Goal: Task Accomplishment & Management: Complete application form

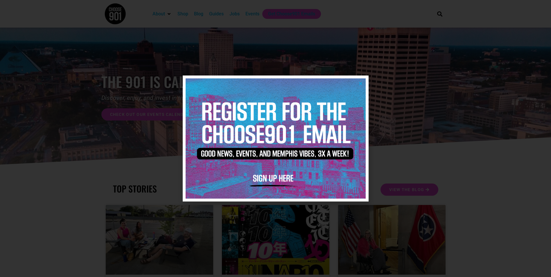
click at [361, 83] on icon "Close" at bounding box center [360, 83] width 4 height 4
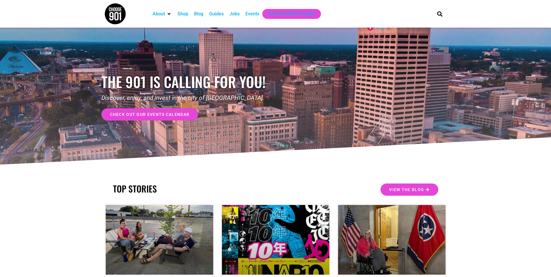
click at [252, 13] on div "Events" at bounding box center [252, 13] width 14 height 7
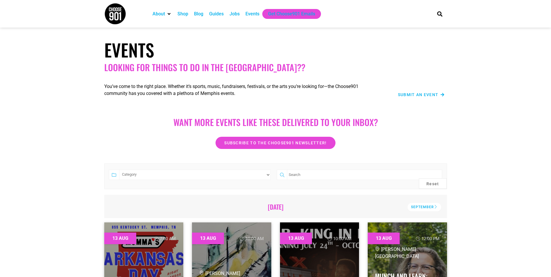
click at [419, 96] on span "Submit an Event" at bounding box center [418, 95] width 41 height 4
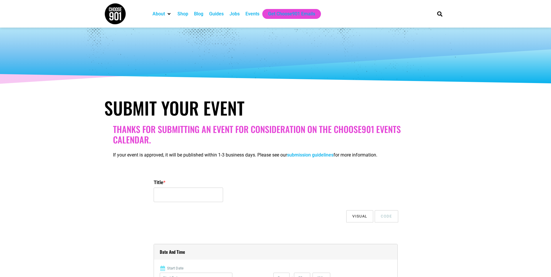
select select
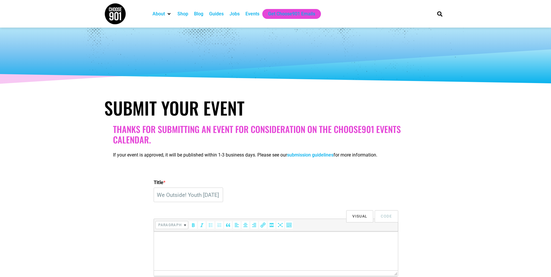
scroll to position [0, 25]
type input "We Outside! Youth [DATE]"
click at [240, 240] on p at bounding box center [276, 239] width 238 height 7
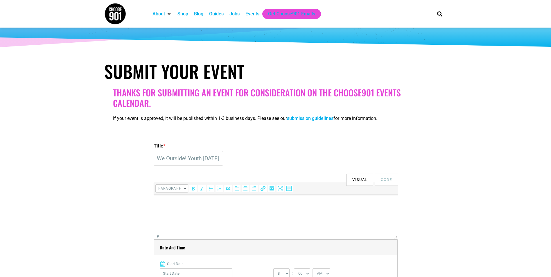
scroll to position [87, 0]
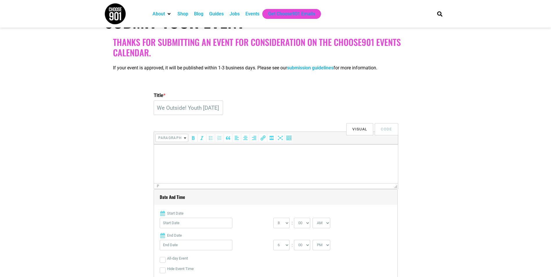
click at [189, 161] on html at bounding box center [276, 152] width 244 height 16
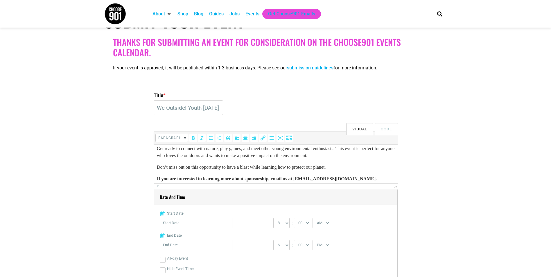
click at [175, 160] on body "Come join Young, Gifted & [PERSON_NAME]’s Memphis Youth Environmental Justice C…" at bounding box center [276, 151] width 238 height 63
click at [154, 164] on html "Come join Young, Gifted & [PERSON_NAME]’s Memphis Youth Environmental Justice C…" at bounding box center [276, 151] width 244 height 72
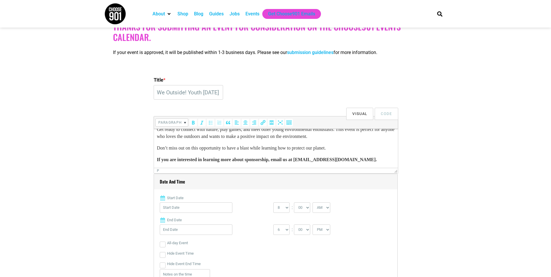
scroll to position [145, 0]
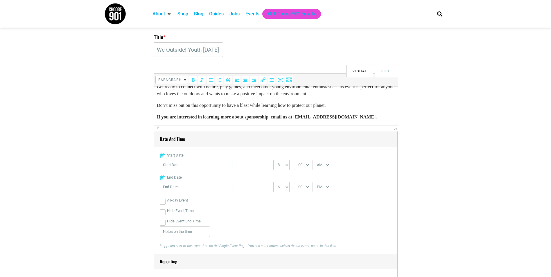
click at [190, 164] on input "Start Date" at bounding box center [196, 165] width 73 height 10
click at [224, 179] on link "Next" at bounding box center [221, 180] width 9 height 9
click at [211, 209] on link "6" at bounding box center [212, 213] width 9 height 9
type input "[DATE]"
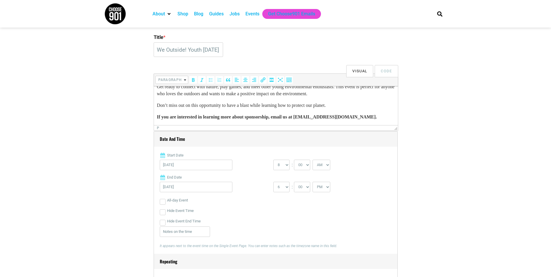
click at [261, 168] on div "[DATE]" at bounding box center [217, 166] width 114 height 13
click at [281, 165] on select "0 1 2 3 4 5 6 7 8 9 10 11 12" at bounding box center [281, 165] width 16 height 10
select select "2"
click at [273, 160] on select "0 1 2 3 4 5 6 7 8 9 10 11 12" at bounding box center [281, 165] width 16 height 10
click at [327, 163] on select "AM PM" at bounding box center [321, 165] width 18 height 10
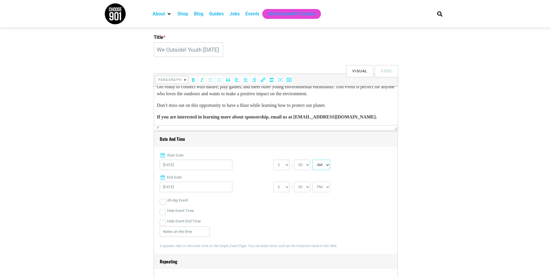
select select "PM"
click at [313, 160] on select "AM PM" at bounding box center [321, 165] width 18 height 10
click at [281, 186] on select "1 2 3 4 5 6 7 8 9 10 11 12" at bounding box center [281, 187] width 16 height 10
select select "5"
click at [273, 182] on select "1 2 3 4 5 6 7 8 9 10 11 12" at bounding box center [281, 187] width 16 height 10
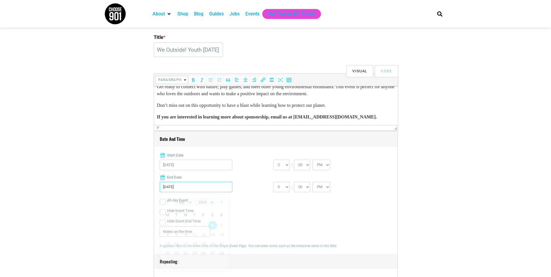
click at [205, 188] on input "[DATE]" at bounding box center [196, 187] width 73 height 10
click at [213, 223] on link "6" at bounding box center [212, 225] width 9 height 9
click at [242, 202] on div "All-day Event" at bounding box center [276, 200] width 232 height 10
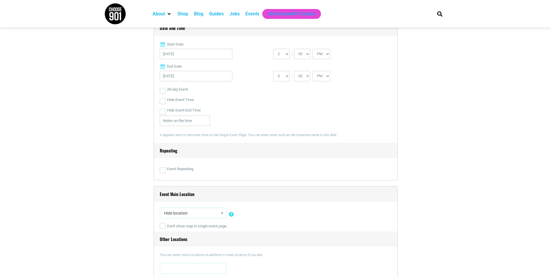
scroll to position [261, 0]
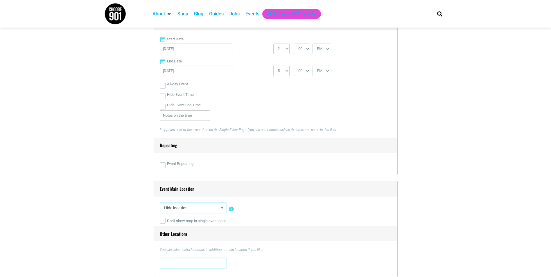
select select "5333"
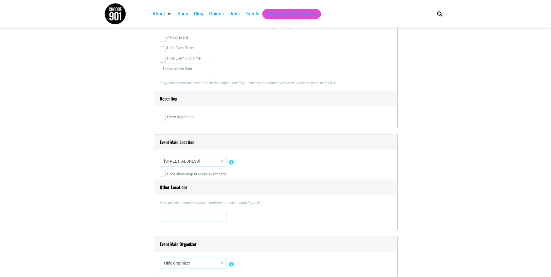
scroll to position [319, 0]
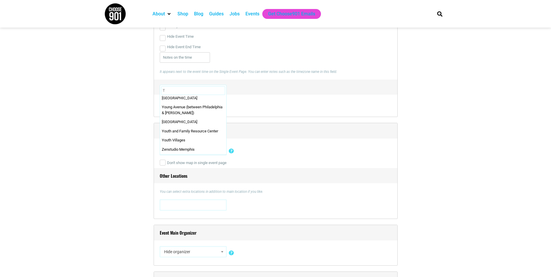
scroll to position [0, 0]
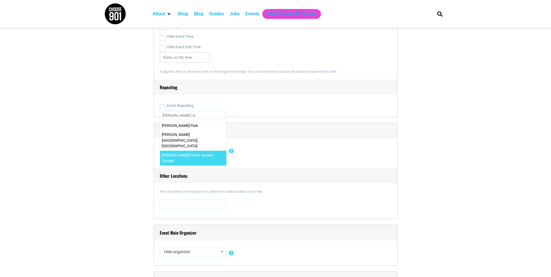
type input "[PERSON_NAME] LE"
select select "4472"
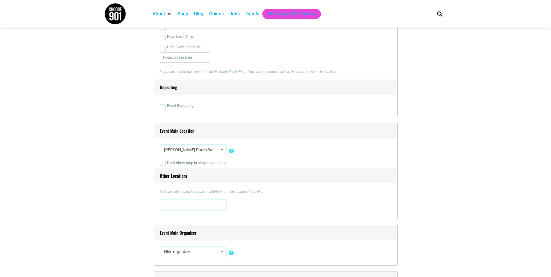
click at [263, 150] on div "Hide location Insert a new location 0 [STREET_ADDRESS][US_STATE] [STREET_ADDRES…" at bounding box center [276, 150] width 232 height 13
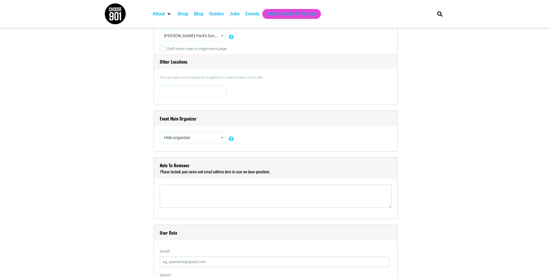
scroll to position [436, 0]
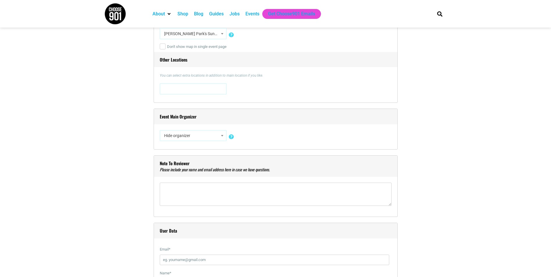
click at [188, 134] on span "Hide organizer" at bounding box center [193, 135] width 63 height 10
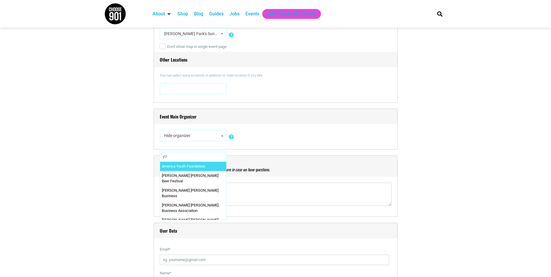
type input "y"
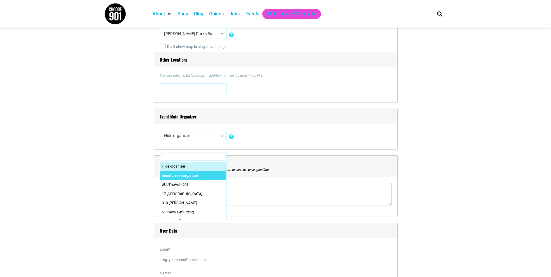
select select "0"
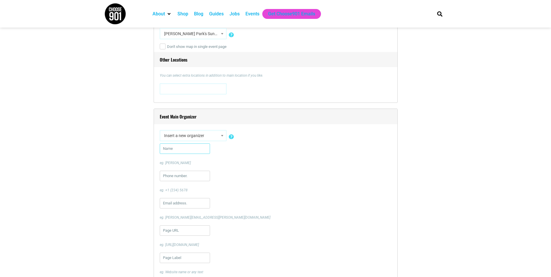
click at [188, 148] on input "text" at bounding box center [185, 148] width 50 height 10
type input "y"
type input "T"
type input "y"
type input "Young, Gifted and Green"
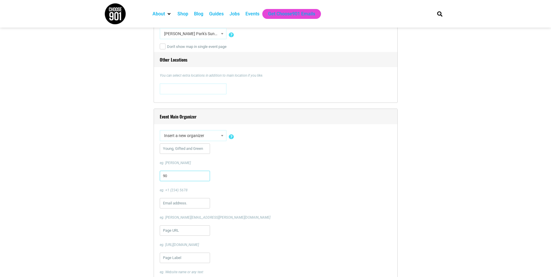
type input "9"
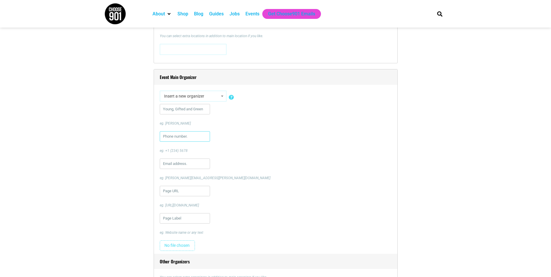
scroll to position [494, 0]
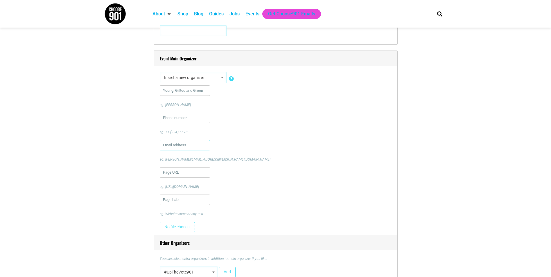
click at [186, 145] on input "text" at bounding box center [185, 145] width 50 height 10
type input "[EMAIL_ADDRESS][DOMAIN_NAME]"
click at [193, 175] on input "url" at bounding box center [185, 172] width 50 height 10
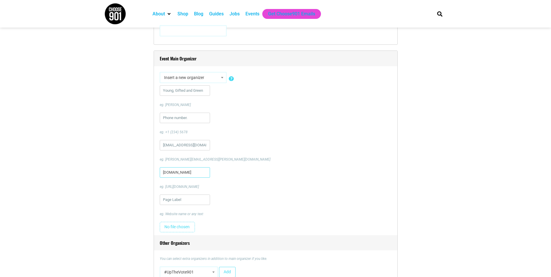
scroll to position [0, 8]
click at [234, 184] on div "[DOMAIN_NAME] eg. [URL][DOMAIN_NAME]" at bounding box center [276, 178] width 232 height 22
click at [203, 175] on input "[DOMAIN_NAME]" at bounding box center [185, 172] width 50 height 10
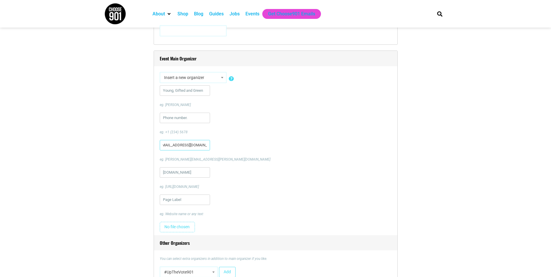
drag, startPoint x: 199, startPoint y: 145, endPoint x: 217, endPoint y: 143, distance: 17.5
click at [217, 143] on div "[EMAIL_ADDRESS][DOMAIN_NAME] eg. [PERSON_NAME][EMAIL_ADDRESS][PERSON_NAME][DOMA…" at bounding box center [276, 151] width 232 height 22
drag, startPoint x: 188, startPoint y: 175, endPoint x: 148, endPoint y: 180, distance: 40.6
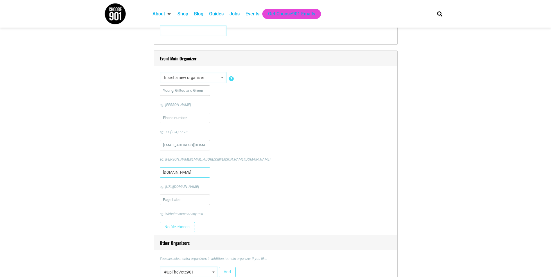
click at [170, 173] on input "[DOMAIN_NAME]" at bounding box center [185, 172] width 50 height 10
click at [172, 174] on input "[DOMAIN_NAME]" at bounding box center [185, 172] width 50 height 10
click at [184, 173] on input "[DOMAIN_NAME]" at bounding box center [185, 172] width 50 height 10
drag, startPoint x: 194, startPoint y: 171, endPoint x: 212, endPoint y: 172, distance: 18.0
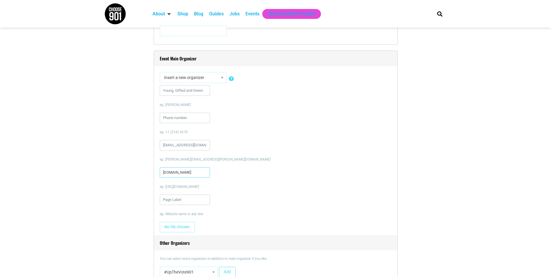
click at [212, 172] on div "[DOMAIN_NAME] eg. [URL][DOMAIN_NAME]" at bounding box center [276, 178] width 232 height 22
type input "[DOMAIN_NAME]"
click at [213, 172] on div "[DOMAIN_NAME] eg. [URL][DOMAIN_NAME]" at bounding box center [276, 178] width 232 height 22
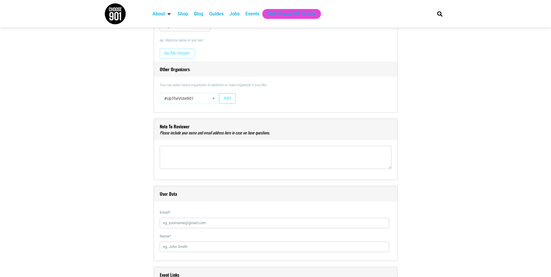
scroll to position [668, 0]
click at [214, 156] on textarea"] at bounding box center [276, 156] width 232 height 23
type textarea"] "[PERSON_NAME] [EMAIL_ADDRESS][DOMAIN_NAME]"
click at [184, 226] on input "Email *" at bounding box center [274, 222] width 229 height 10
type input "[EMAIL_ADDRESS][DOMAIN_NAME]"
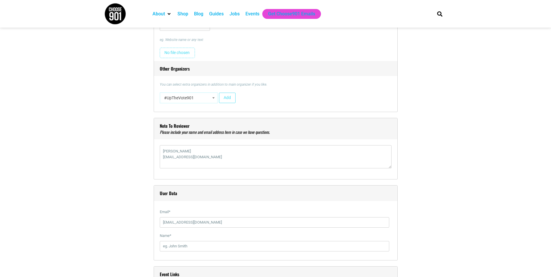
type input "9013006034"
type input "[PERSON_NAME]"
type input "[URL][DOMAIN_NAME]"
type input "Volunteer Registration Link"
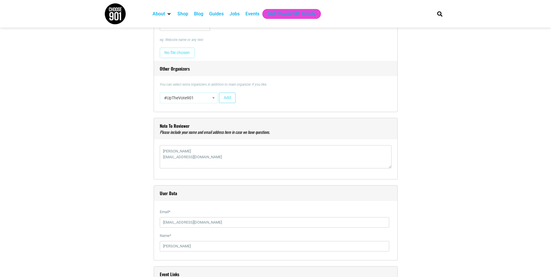
type input "0"
click at [139, 224] on div "Title * We Outside! Youth [DATE] Visual Code b i link b-quote del ins img ul ol…" at bounding box center [275, 133] width 343 height 1271
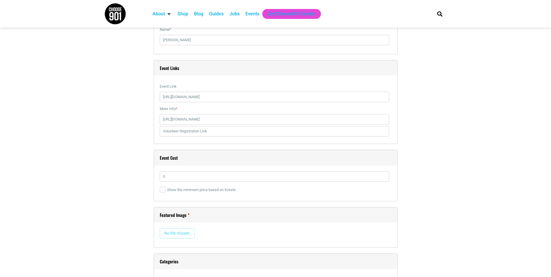
scroll to position [880, 0]
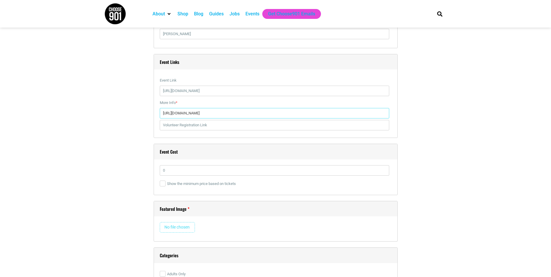
click at [185, 114] on input "[URL][DOMAIN_NAME]" at bounding box center [274, 113] width 229 height 10
click at [206, 116] on input "[URL][DOMAIN_NAME]" at bounding box center [274, 113] width 229 height 10
drag, startPoint x: 213, startPoint y: 116, endPoint x: 173, endPoint y: 119, distance: 39.6
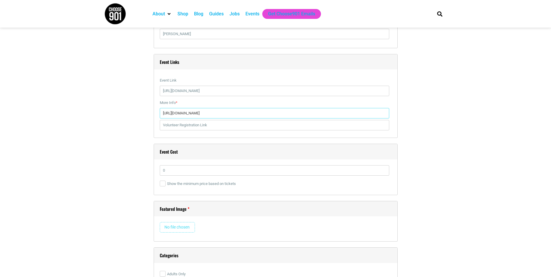
click at [173, 119] on div "More Info * [URL][DOMAIN_NAME] Volunteer Registration Link This link will appea…" at bounding box center [276, 115] width 232 height 34
drag, startPoint x: 182, startPoint y: 114, endPoint x: 174, endPoint y: 114, distance: 8.4
click at [174, 114] on input "[URL]" at bounding box center [274, 113] width 229 height 10
paste input "[DOMAIN_NAME][URL]"
click at [186, 112] on input "[URL][DOMAIN_NAME]" at bounding box center [274, 113] width 229 height 10
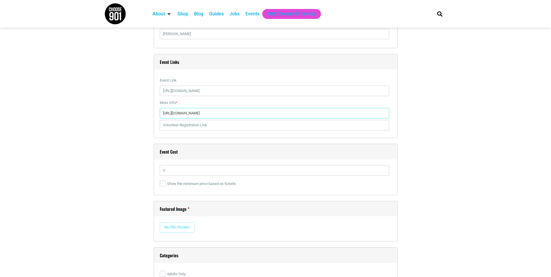
click at [186, 112] on input "[URL][DOMAIN_NAME]" at bounding box center [274, 113] width 229 height 10
paste input "text"
type input "[DOMAIN_NAME][URL]"
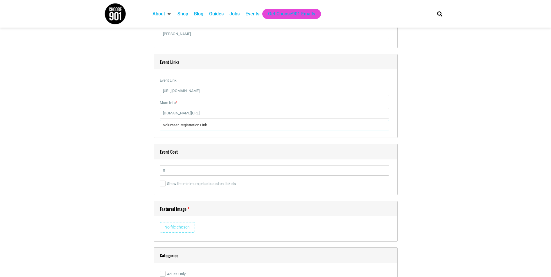
click at [175, 125] on input "Volunteer Registration Link" at bounding box center [274, 125] width 229 height 10
type input "E"
type input "Free Event Tickets"
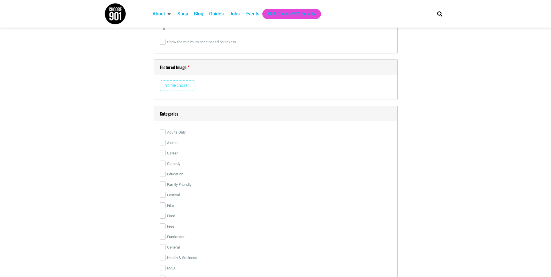
scroll to position [1025, 0]
click at [187, 87] on input "file" at bounding box center [177, 82] width 35 height 10
type input "C:\fakepath\FBPOST_WEOUTSIDEDAY25 (Rectangle).png"
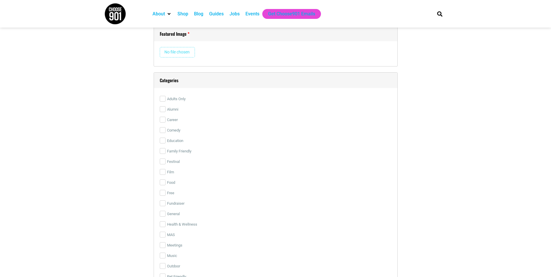
scroll to position [1083, 0]
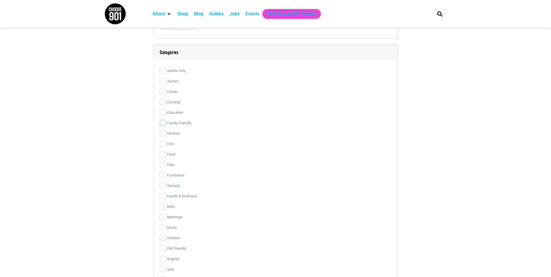
click at [161, 123] on input "Family Friendly" at bounding box center [163, 123] width 6 height 6
checkbox input "true"
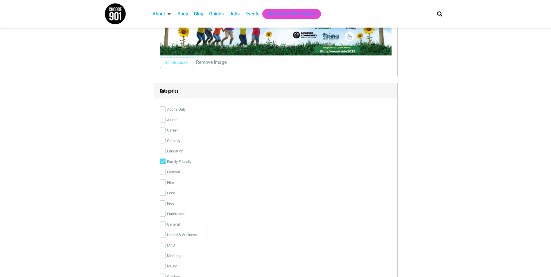
scroll to position [1229, 0]
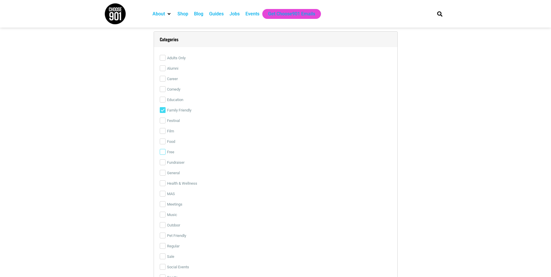
click at [165, 152] on input "Free" at bounding box center [163, 152] width 6 height 6
checkbox input "true"
click at [161, 183] on input "Health & Wellness" at bounding box center [163, 183] width 6 height 6
checkbox input "true"
click at [161, 227] on input "Outdoor" at bounding box center [163, 225] width 6 height 6
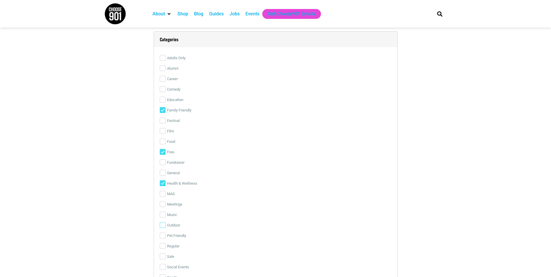
checkbox input "true"
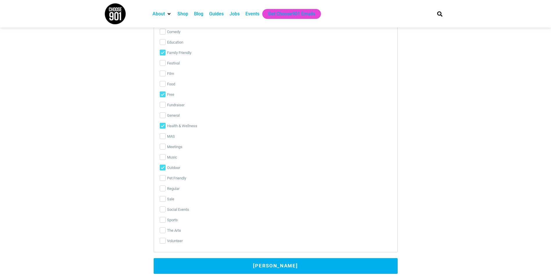
scroll to position [1287, 0]
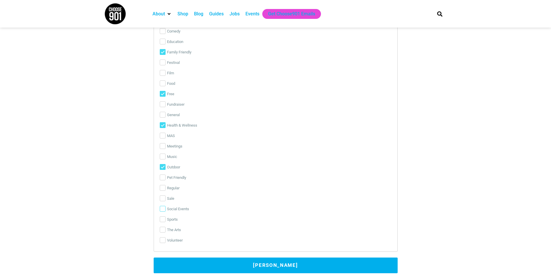
click at [161, 208] on input "Social Events" at bounding box center [163, 209] width 6 height 6
checkbox input "true"
click at [166, 113] on label "General" at bounding box center [276, 115] width 232 height 10
click at [166, 113] on input "General" at bounding box center [163, 115] width 6 height 6
checkbox input "true"
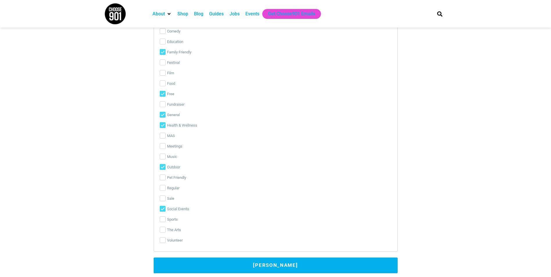
click at [159, 153] on div "Categories Adults Only Alumni Career Comedy Education Family Friendly Festival …" at bounding box center [276, 112] width 244 height 278
click at [158, 157] on div "Categories Adults Only Alumni Career Comedy Education Family Friendly Festival …" at bounding box center [276, 112] width 244 height 278
click at [166, 157] on label "Music" at bounding box center [276, 157] width 232 height 10
click at [166, 157] on input "Music" at bounding box center [163, 157] width 6 height 6
checkbox input "true"
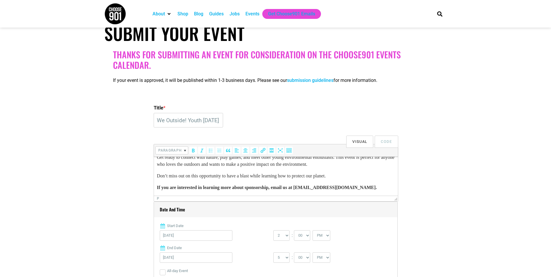
scroll to position [67, 0]
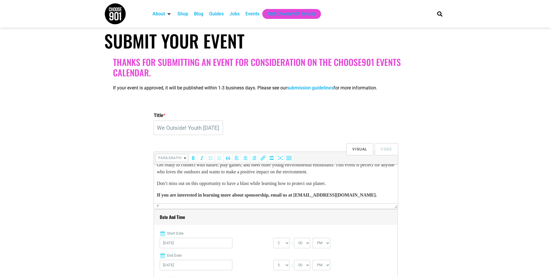
click at [199, 187] on body "Come join Young, Gifted & [PERSON_NAME]’s Memphis Youth Environmental Justice C…" at bounding box center [276, 167] width 238 height 63
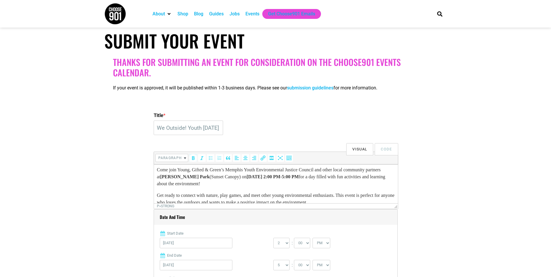
scroll to position [0, 0]
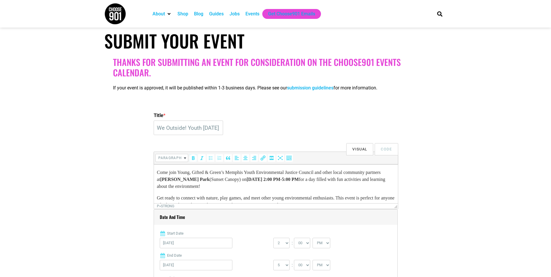
click at [157, 197] on p "Get ready to connect with nature, play games, and meet other young environmenta…" at bounding box center [276, 202] width 238 height 14
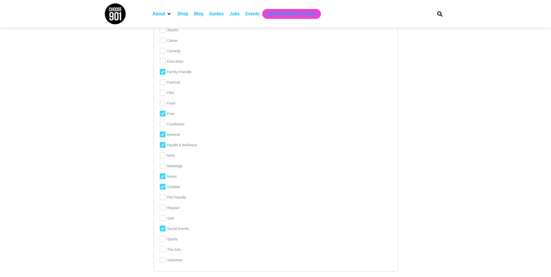
scroll to position [1200, 0]
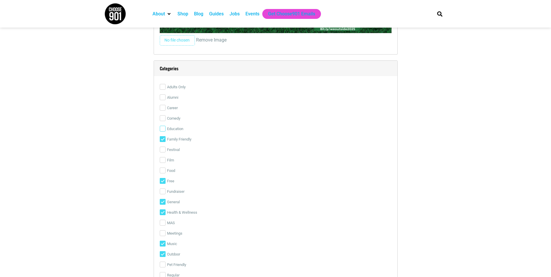
click at [163, 130] on input "Education" at bounding box center [163, 129] width 6 height 6
checkbox input "true"
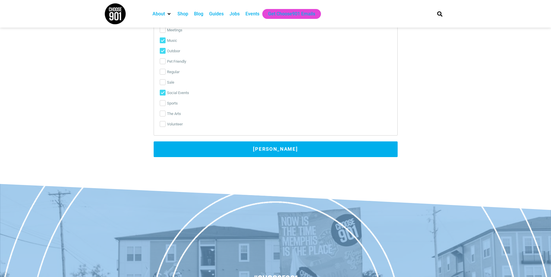
click at [216, 145] on button "[PERSON_NAME]" at bounding box center [276, 149] width 244 height 16
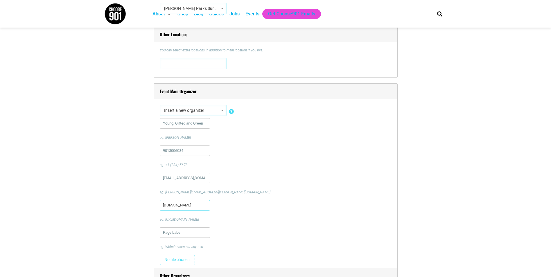
scroll to position [470, 0]
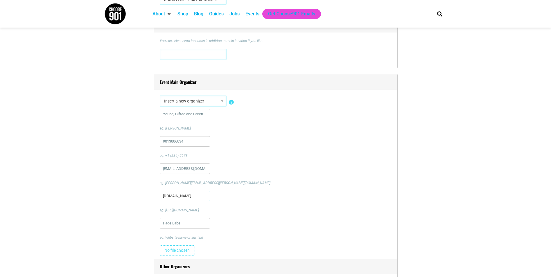
click at [200, 195] on input "[DOMAIN_NAME]" at bounding box center [185, 196] width 50 height 10
drag, startPoint x: 199, startPoint y: 198, endPoint x: 224, endPoint y: 196, distance: 25.3
click at [224, 196] on div "[DOMAIN_NAME] eg. [URL][DOMAIN_NAME]" at bounding box center [276, 202] width 232 height 22
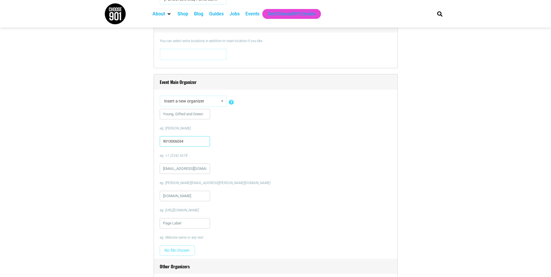
click at [186, 144] on input "9013006034" at bounding box center [185, 141] width 50 height 10
click at [160, 143] on input "9013006034" at bounding box center [185, 141] width 50 height 10
type input "19013006034"
click at [239, 135] on div "Young, Gifted and Green eg. [PERSON_NAME] 19013006034 eg. +1 (234) 5678 [EMAIL_…" at bounding box center [276, 184] width 232 height 150
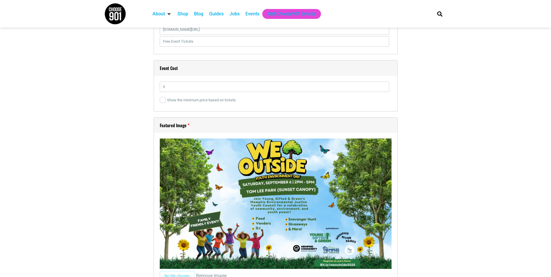
scroll to position [906, 0]
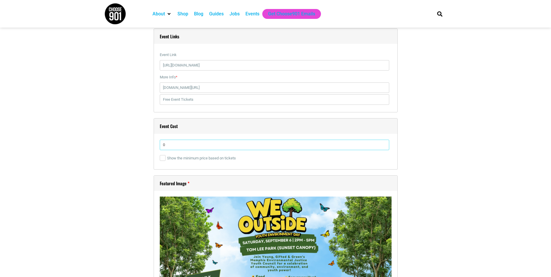
click at [198, 145] on input "0" at bounding box center [274, 145] width 229 height 10
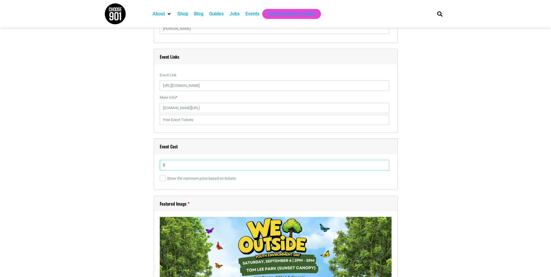
scroll to position [877, 0]
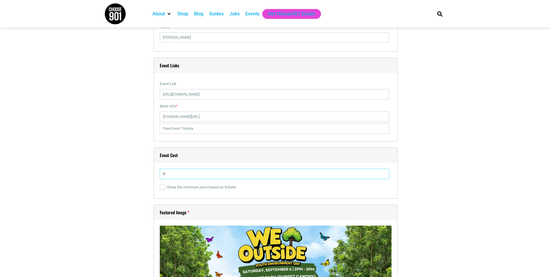
type input "0"
click at [241, 94] on input "[URL][DOMAIN_NAME]" at bounding box center [274, 94] width 229 height 10
type input "[URL][DOMAIN_NAME]"
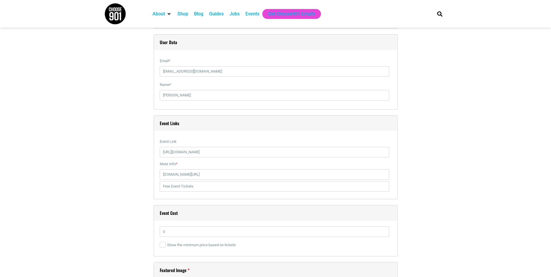
scroll to position [819, 0]
click at [196, 96] on input "[PERSON_NAME]" at bounding box center [274, 95] width 229 height 10
type input "[PERSON_NAME]"
click at [231, 71] on input "[EMAIL_ADDRESS][DOMAIN_NAME]" at bounding box center [274, 71] width 229 height 10
click at [113, 97] on div "Title * We Outside! Youth [DATE] Visual Code b i link b-quote del ins img ul ol…" at bounding box center [275, 48] width 343 height 1403
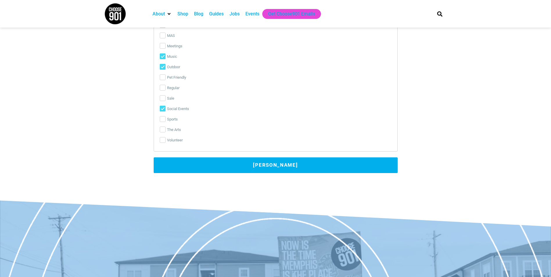
scroll to position [1486, 0]
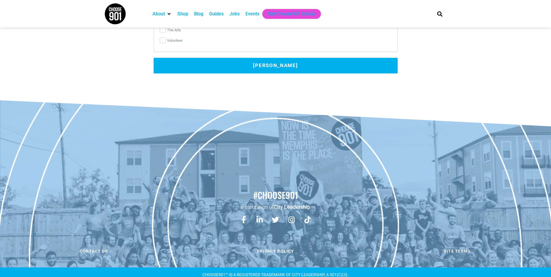
click at [268, 68] on button "[PERSON_NAME]" at bounding box center [276, 66] width 244 height 16
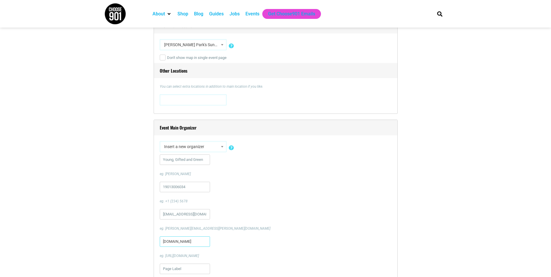
scroll to position [523, 0]
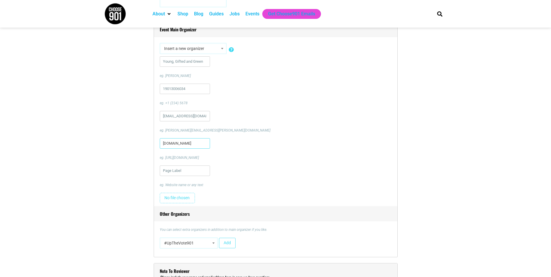
click at [201, 143] on input "[DOMAIN_NAME]" at bounding box center [185, 143] width 50 height 10
drag, startPoint x: 201, startPoint y: 144, endPoint x: 211, endPoint y: 141, distance: 10.8
click at [211, 141] on div "[DOMAIN_NAME] eg. [URL][DOMAIN_NAME]" at bounding box center [276, 149] width 232 height 22
click at [204, 145] on input "[DOMAIN_NAME]" at bounding box center [185, 143] width 50 height 10
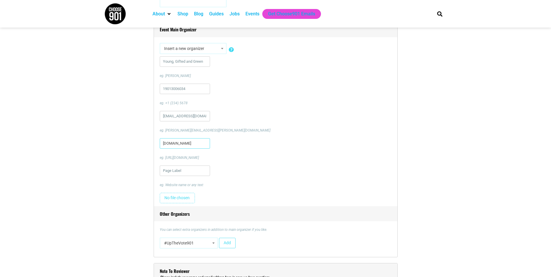
scroll to position [0, 0]
drag, startPoint x: 196, startPoint y: 146, endPoint x: 145, endPoint y: 144, distance: 50.8
click at [179, 147] on input "[DOMAIN_NAME]" at bounding box center [185, 143] width 50 height 10
click at [186, 169] on input "text" at bounding box center [185, 171] width 50 height 10
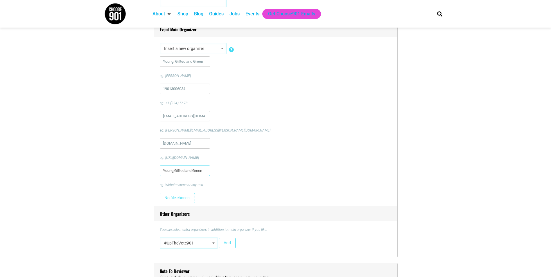
type input "Young,Gifted and Green"
click at [253, 158] on p "eg. [URL][DOMAIN_NAME]" at bounding box center [276, 157] width 232 height 5
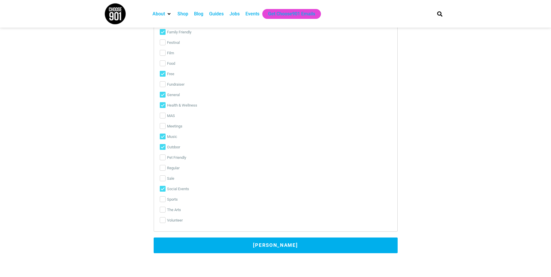
scroll to position [1452, 0]
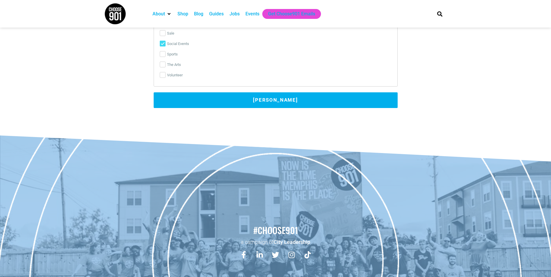
click at [266, 96] on button "[PERSON_NAME]" at bounding box center [276, 100] width 244 height 16
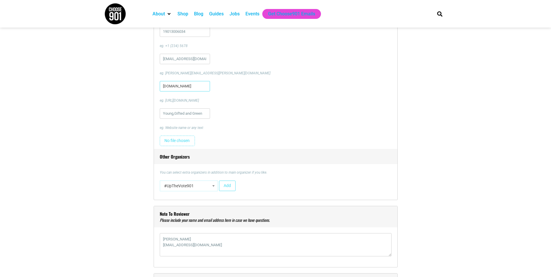
scroll to position [528, 0]
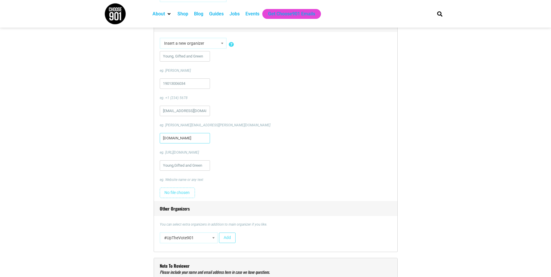
click at [194, 139] on input "[DOMAIN_NAME]" at bounding box center [185, 138] width 50 height 10
paste input "[URL][DOMAIN_NAME]"
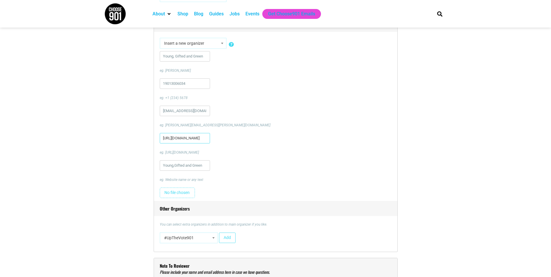
type input "[URL][DOMAIN_NAME]"
click at [235, 149] on div "[URL][DOMAIN_NAME] eg. [URL][DOMAIN_NAME]" at bounding box center [276, 144] width 232 height 22
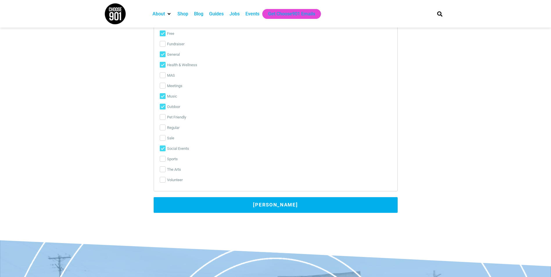
scroll to position [1341, 0]
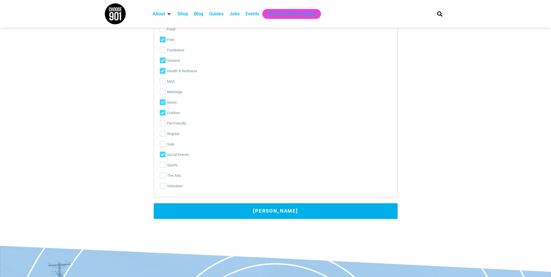
click at [210, 215] on button "[PERSON_NAME]" at bounding box center [276, 211] width 244 height 16
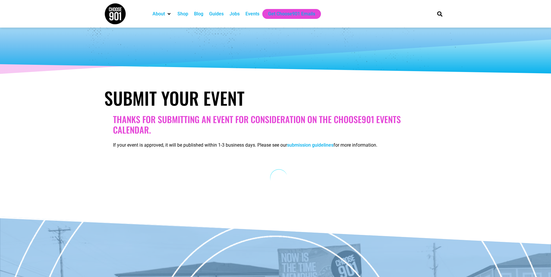
scroll to position [0, 0]
